Goal: Information Seeking & Learning: Learn about a topic

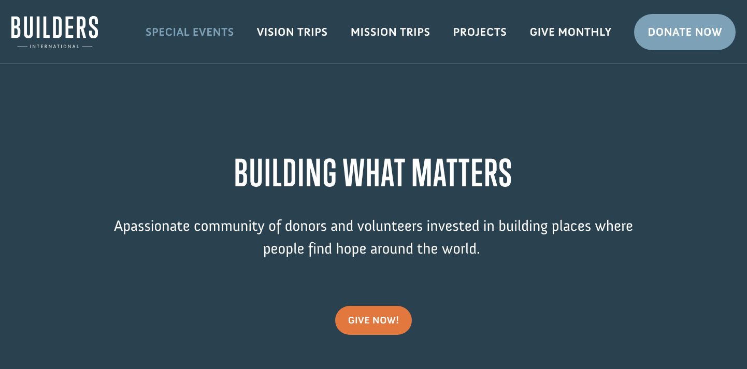
click at [176, 36] on link "Special Events" at bounding box center [189, 32] width 111 height 30
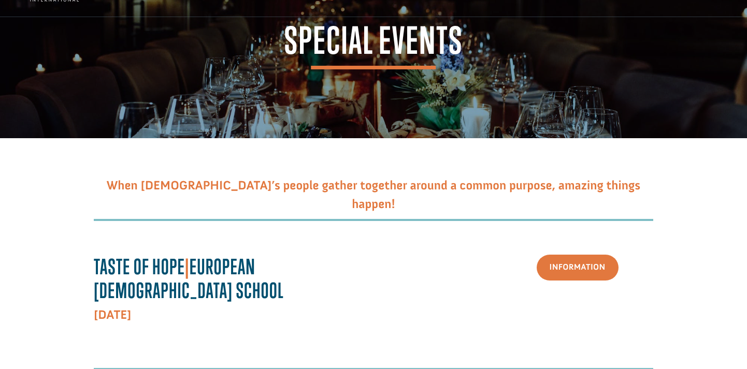
scroll to position [179, 0]
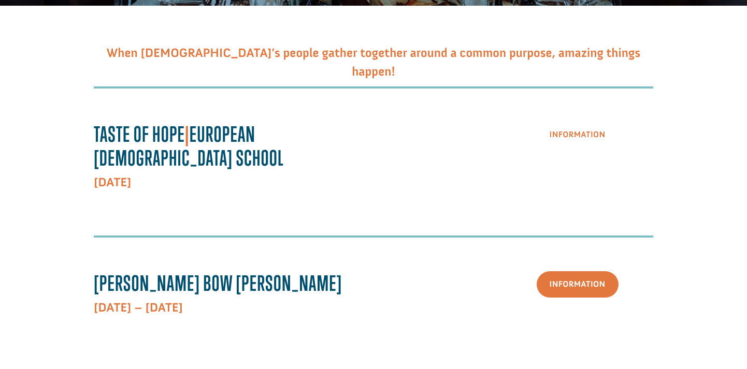
click at [612, 133] on link "Information" at bounding box center [577, 135] width 82 height 26
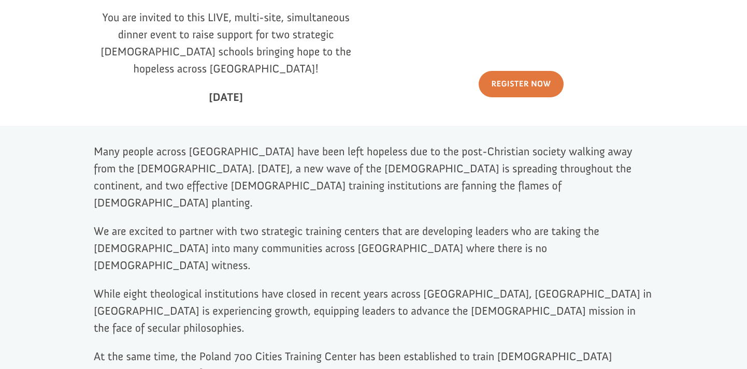
scroll to position [391, 0]
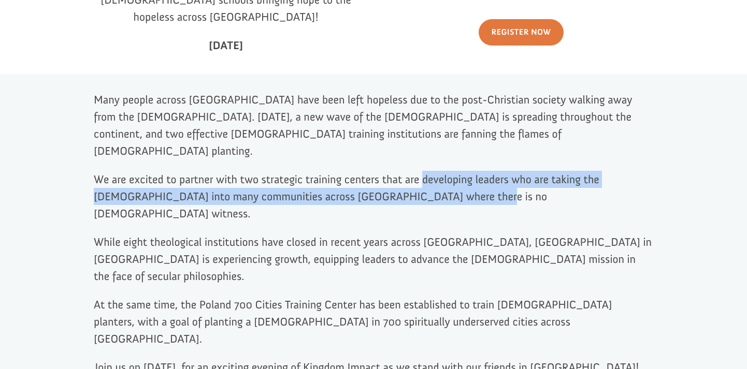
drag, startPoint x: 424, startPoint y: 156, endPoint x: 430, endPoint y: 174, distance: 18.7
click at [430, 174] on span "We are excited to partner with two strategic training centers that are developi…" at bounding box center [346, 196] width 505 height 48
copy span "developing leaders who are taking the gospel into many communities across Europ…"
click at [474, 298] on span "At the same time, the Poland 700 Cities Training Center has been established to…" at bounding box center [353, 322] width 518 height 48
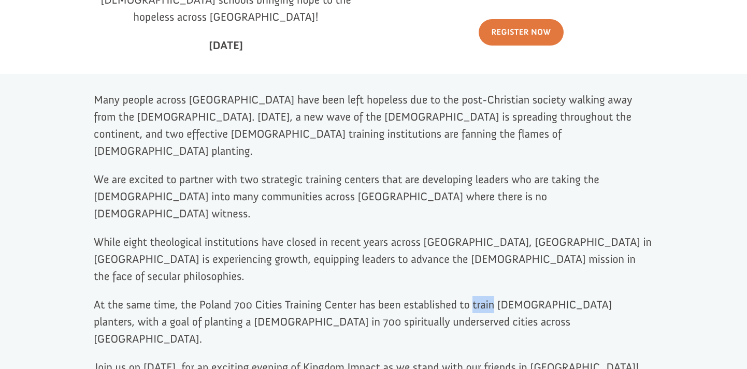
click at [474, 298] on span "At the same time, the Poland 700 Cities Training Center has been established to…" at bounding box center [353, 322] width 518 height 48
click at [479, 296] on p "At the same time, the Poland 700 Cities Training Center has been established to…" at bounding box center [373, 327] width 559 height 63
